Goal: Task Accomplishment & Management: Use online tool/utility

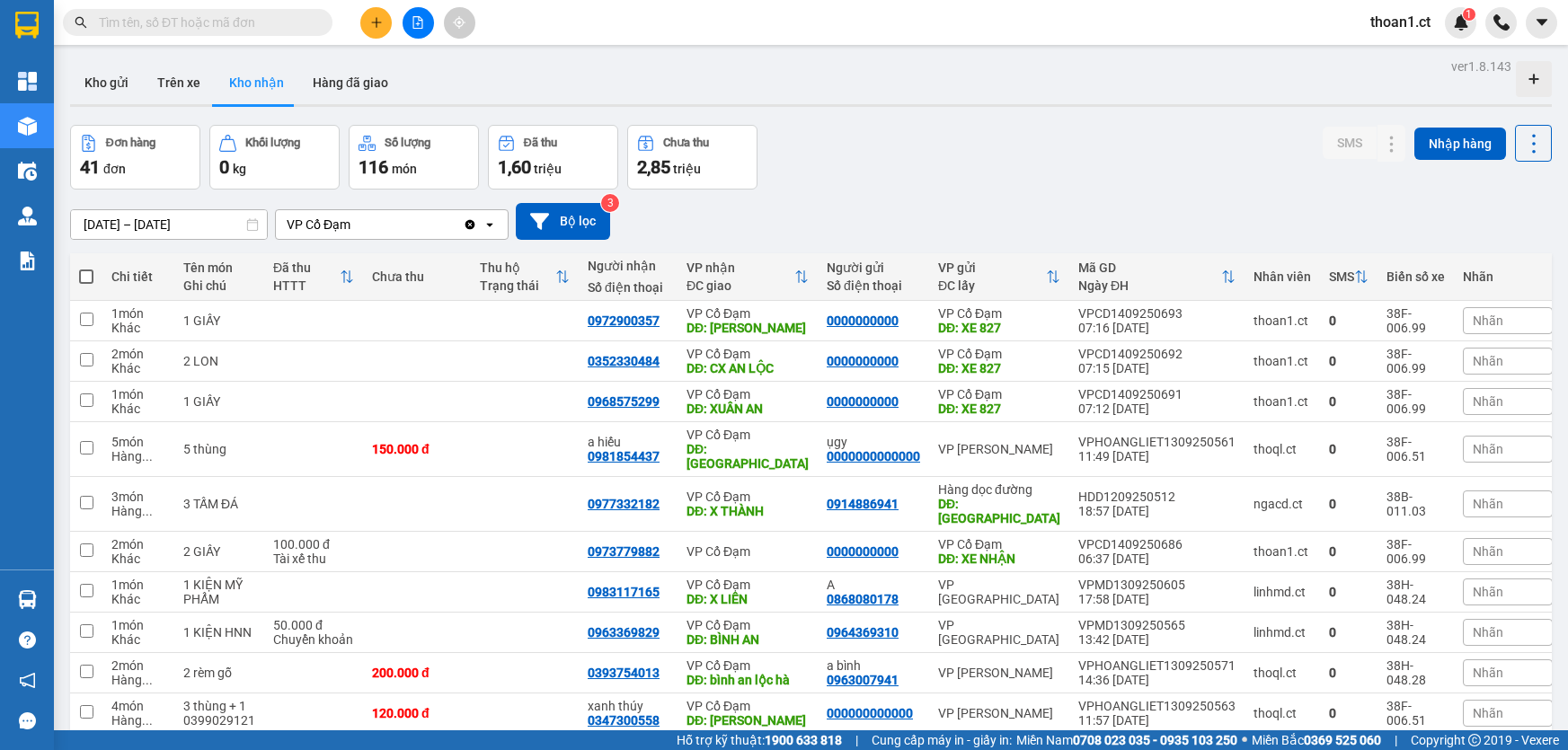
click at [195, 27] on input "text" at bounding box center [204, 23] width 212 height 20
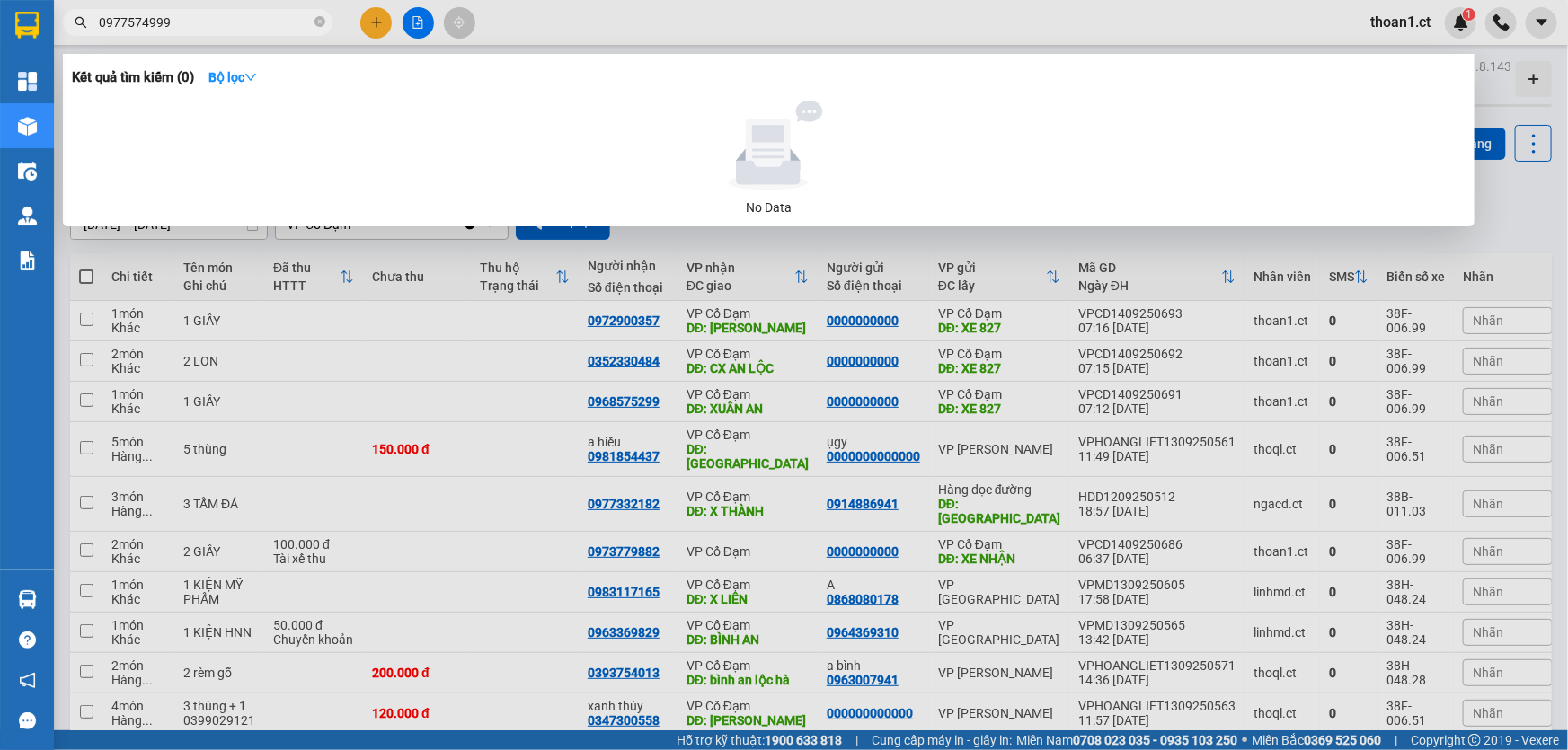
click at [241, 28] on input "0977574999" at bounding box center [204, 23] width 212 height 20
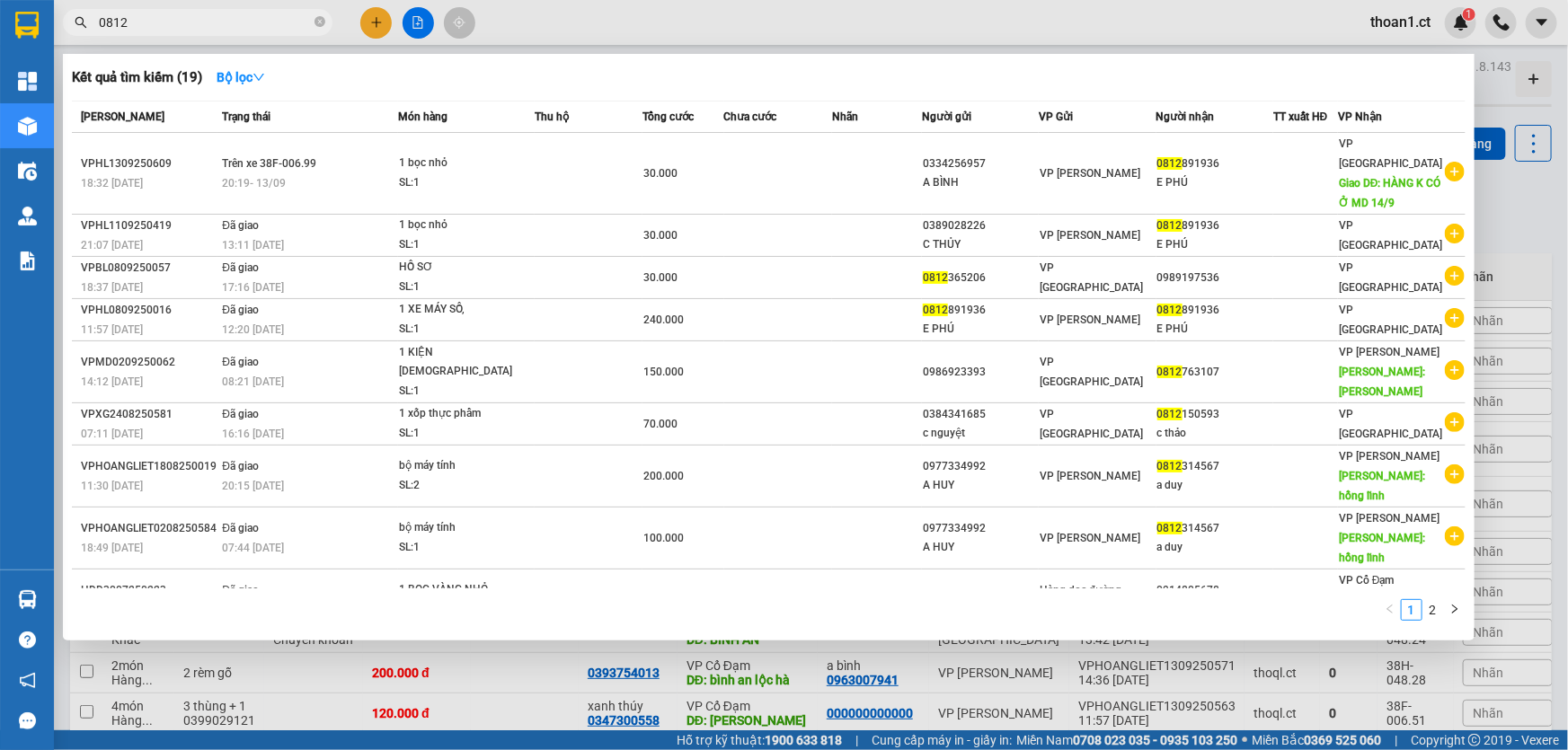
click at [1544, 235] on div at bounding box center [784, 375] width 1568 height 750
click at [260, 18] on input "0812" at bounding box center [204, 23] width 212 height 20
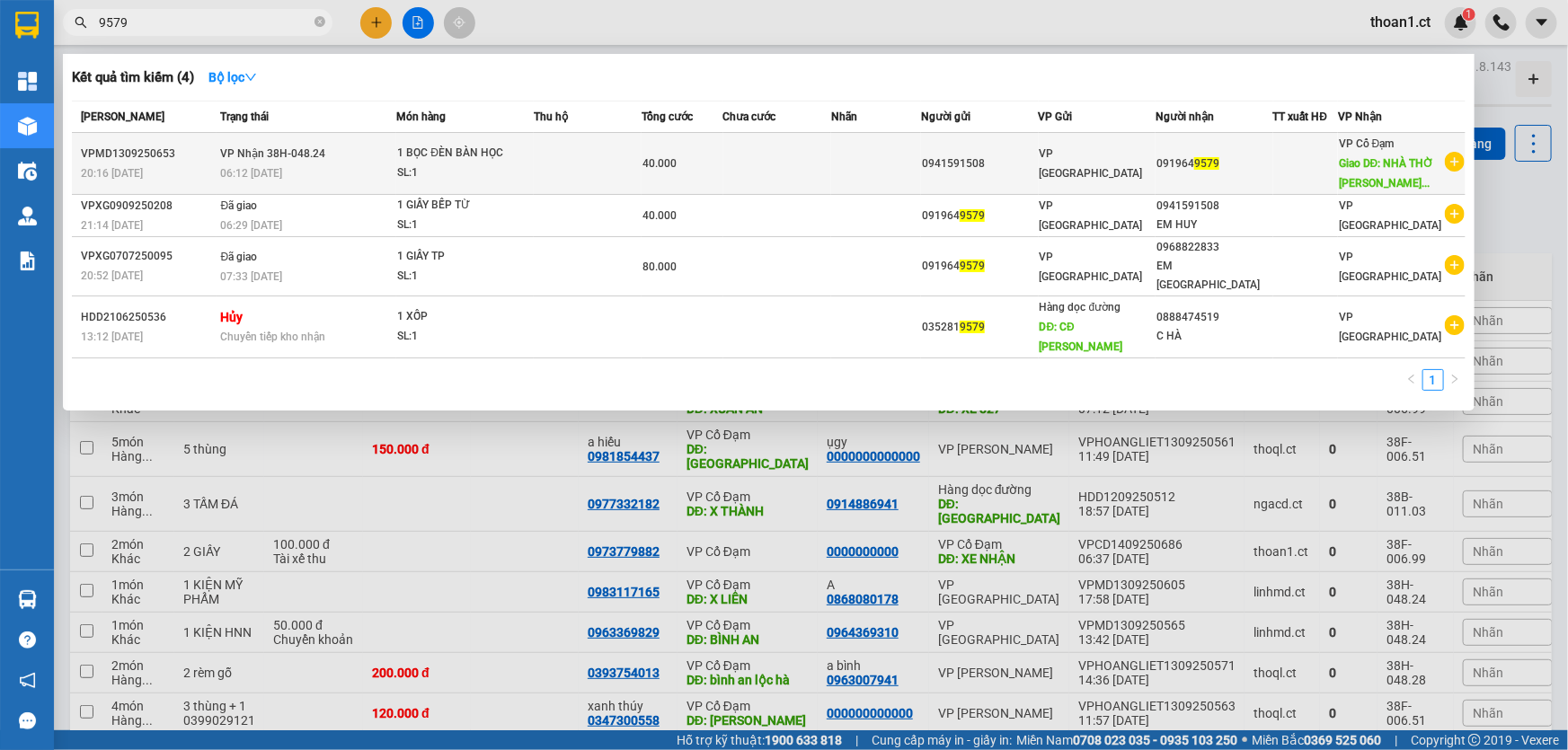
type input "9579"
click at [430, 164] on div "1 BỌC ĐÈN BÀN HỌC" at bounding box center [464, 154] width 135 height 20
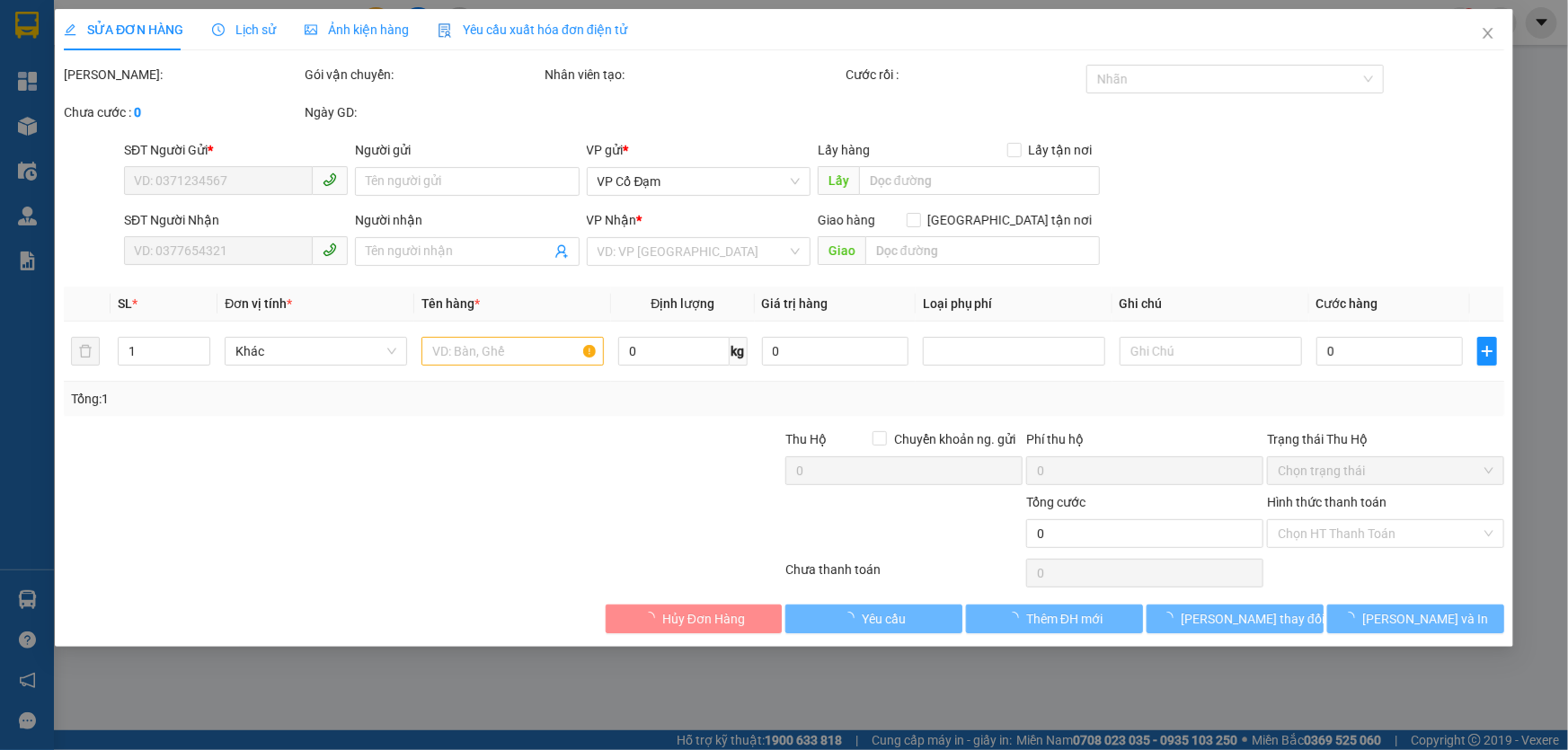
type input "0941591508"
type input "0919649579"
type input "NHÀ THỜ [PERSON_NAME]"
type input "40.000"
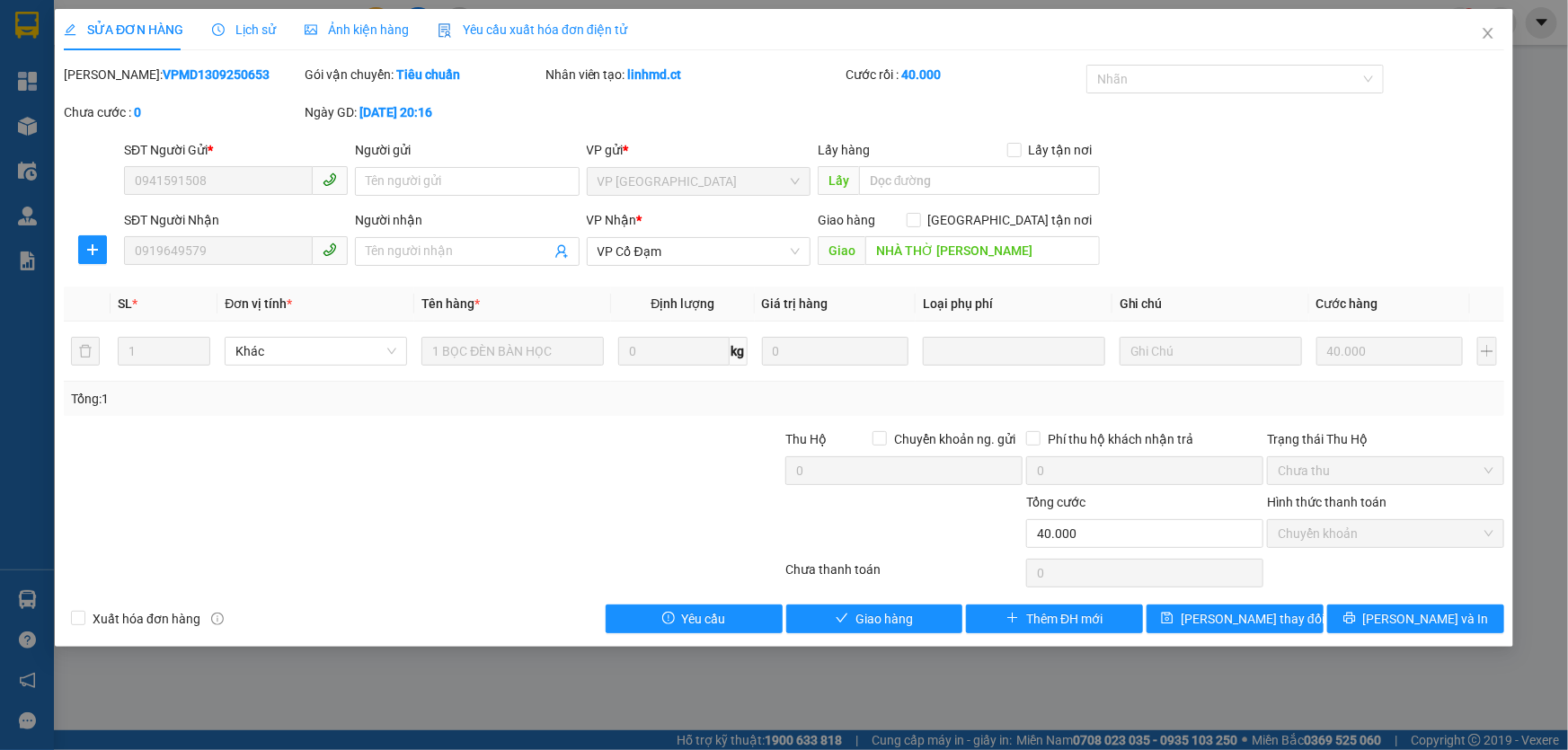
click at [245, 25] on span "Lịch sử" at bounding box center [243, 30] width 64 height 15
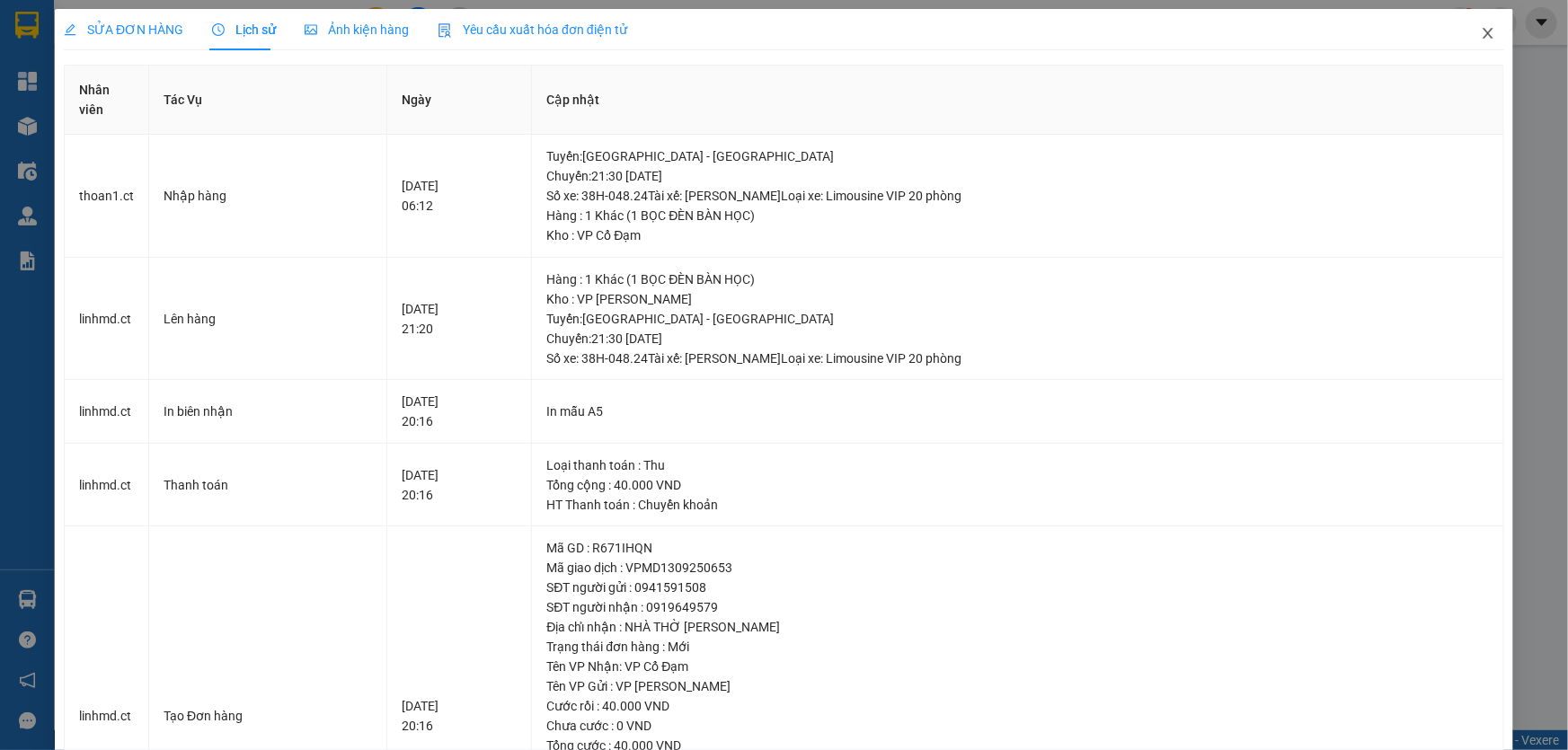
click at [1482, 35] on icon "close" at bounding box center [1487, 33] width 10 height 11
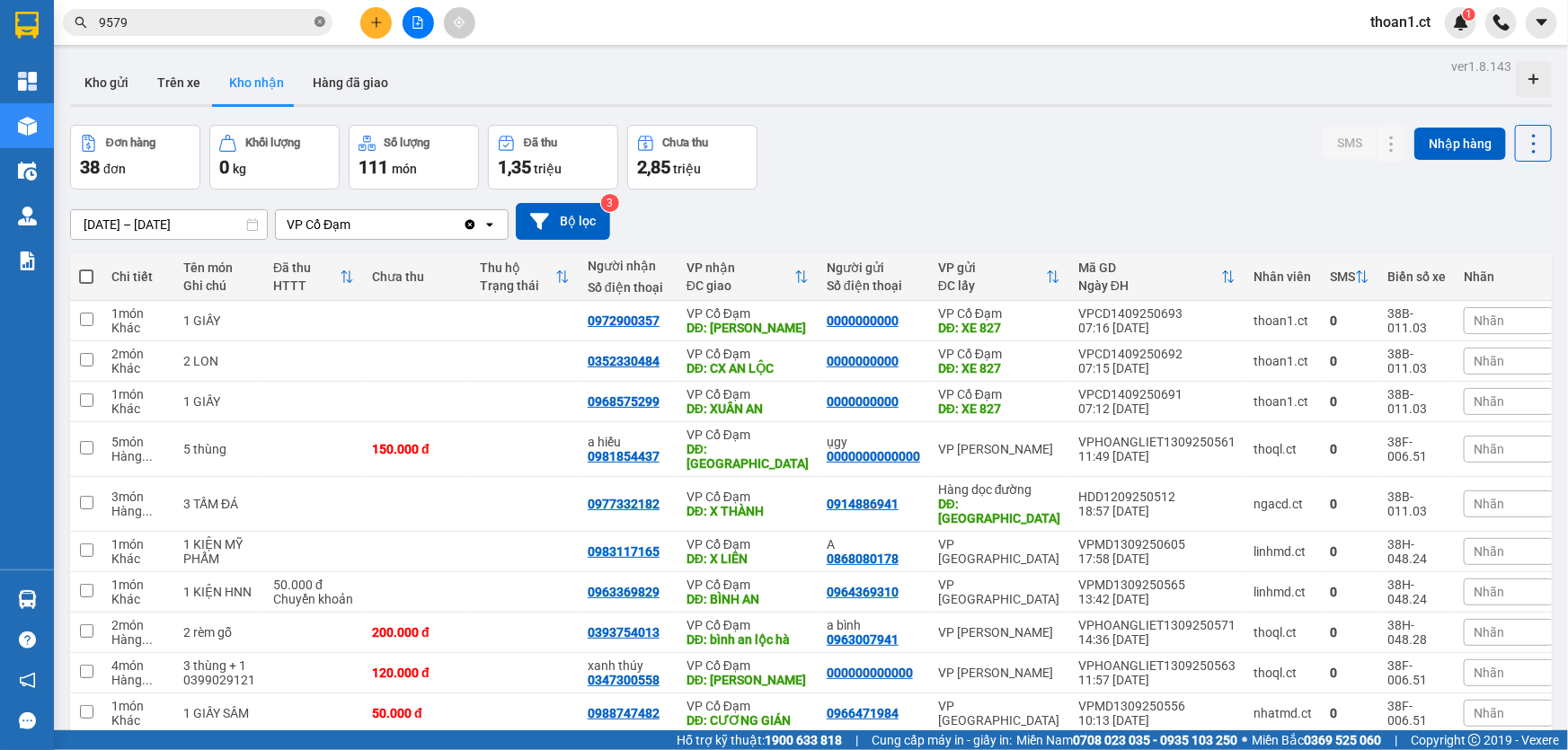
click at [317, 22] on icon "close-circle" at bounding box center [319, 21] width 11 height 11
